Goal: Communication & Community: Participate in discussion

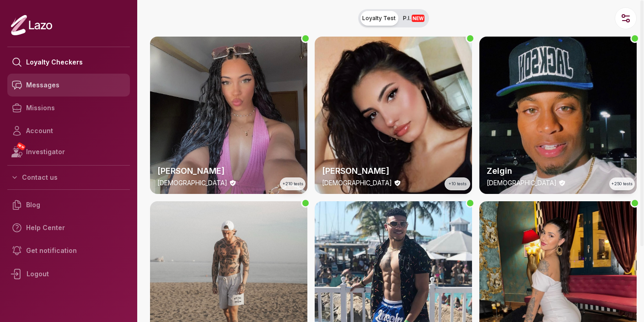
click at [54, 89] on link "Messages" at bounding box center [68, 85] width 123 height 23
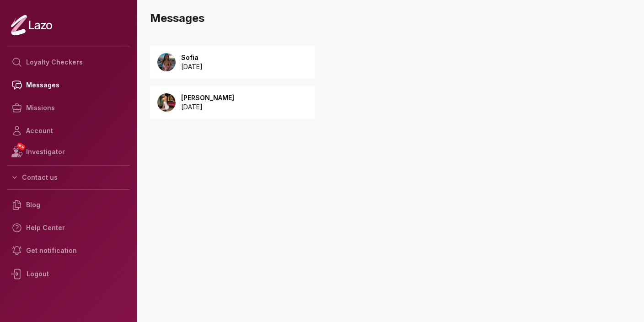
click at [203, 60] on p "Sofia" at bounding box center [191, 57] width 21 height 9
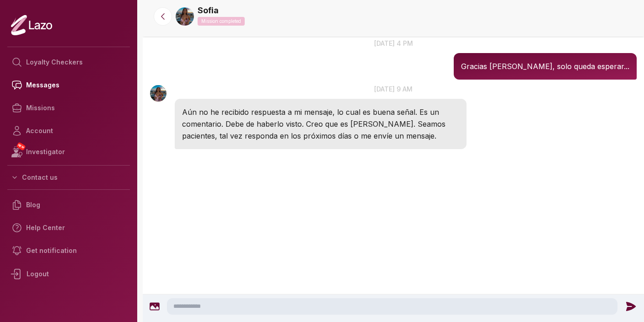
scroll to position [1683, 0]
click at [331, 309] on textarea at bounding box center [392, 306] width 450 height 16
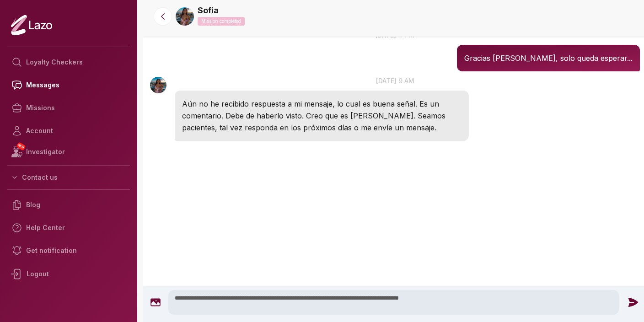
type textarea "**********"
click at [631, 305] on icon at bounding box center [633, 302] width 10 height 9
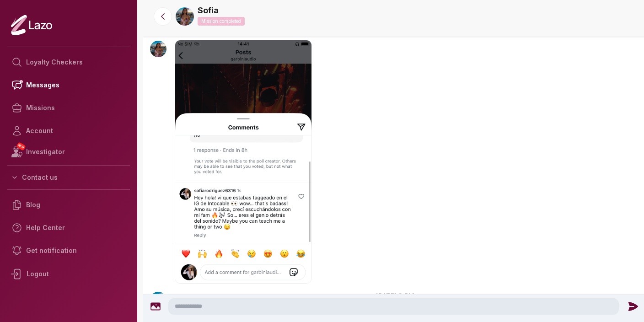
scroll to position [1173, 0]
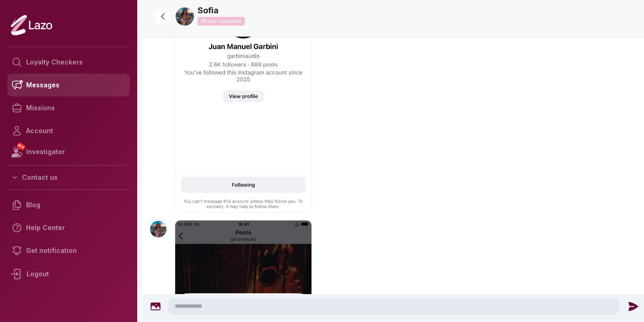
click at [55, 87] on link "Messages" at bounding box center [68, 85] width 123 height 23
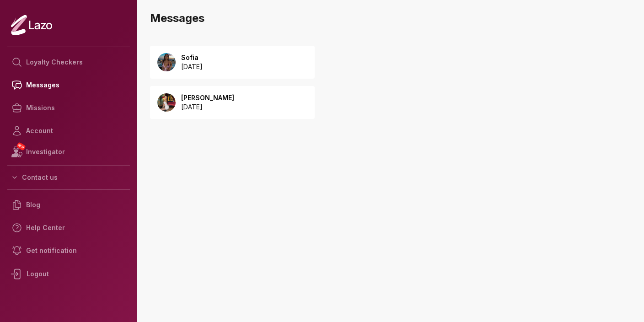
click at [200, 105] on p "2025 August 21" at bounding box center [207, 106] width 53 height 9
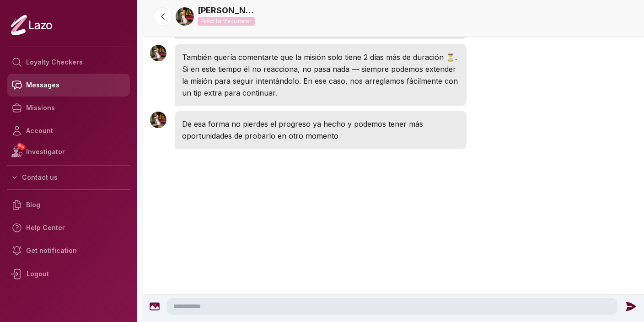
scroll to position [1117, 0]
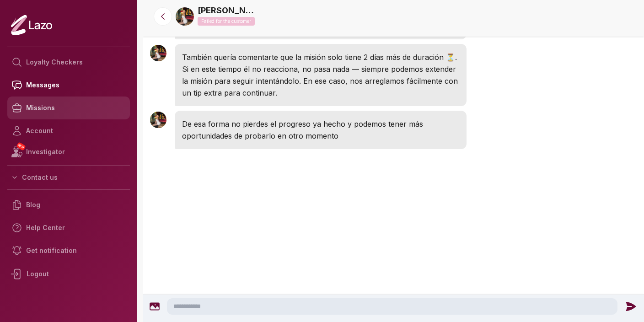
click at [48, 107] on link "Missions" at bounding box center [68, 107] width 123 height 23
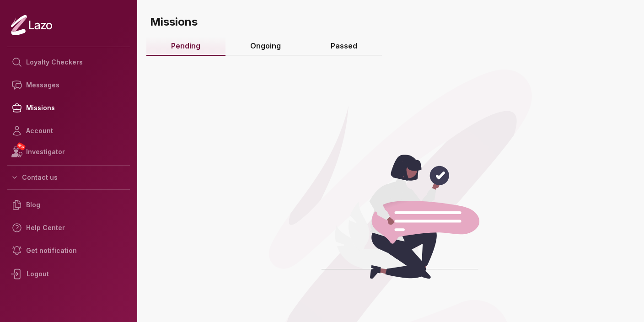
click at [271, 40] on link "Ongoing" at bounding box center [265, 47] width 80 height 20
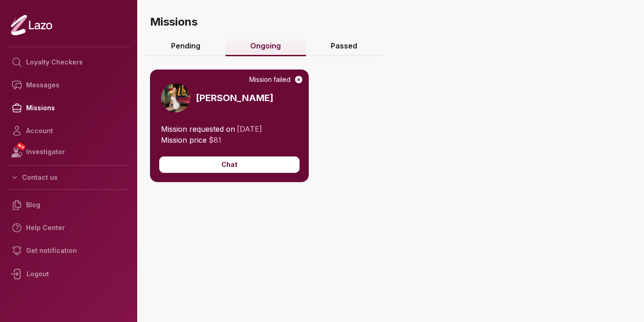
click at [347, 45] on link "Passed" at bounding box center [344, 47] width 76 height 20
